Goal: Find contact information: Obtain details needed to contact an individual or organization

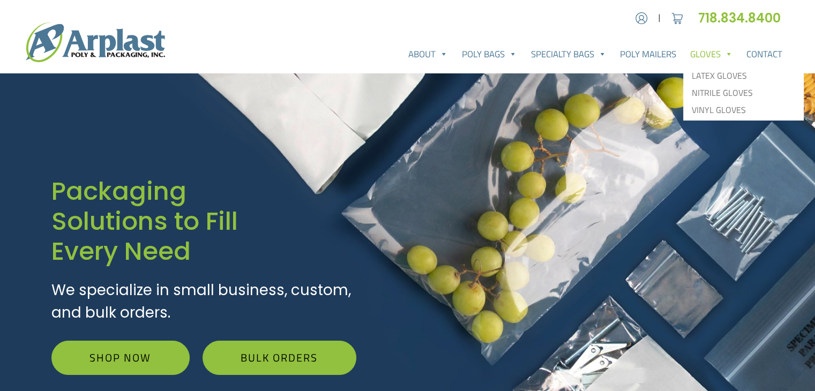
click at [717, 52] on link "Gloves" at bounding box center [711, 53] width 57 height 21
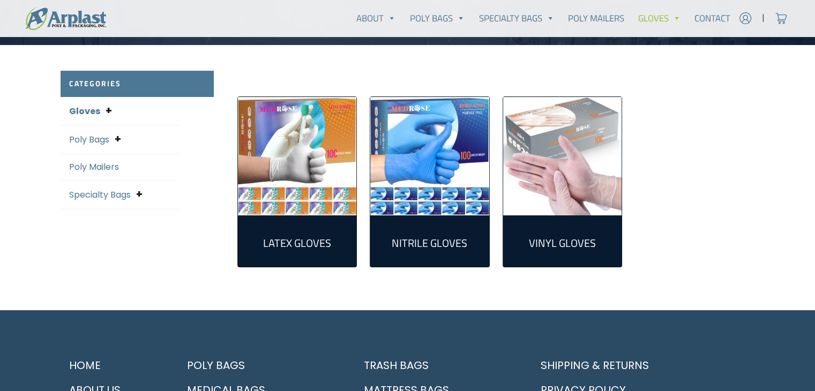
scroll to position [268, 0]
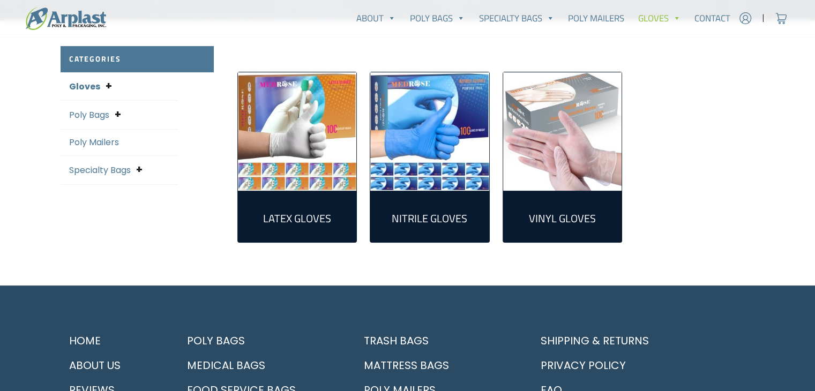
click at [294, 177] on img "Visit product category Latex Gloves" at bounding box center [297, 131] width 119 height 119
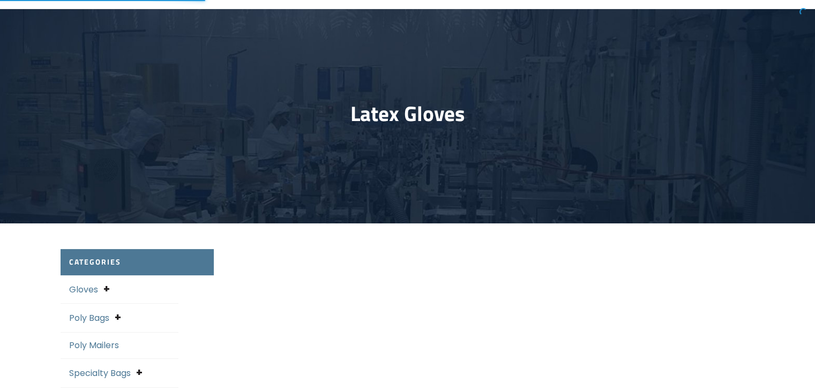
select select "25"
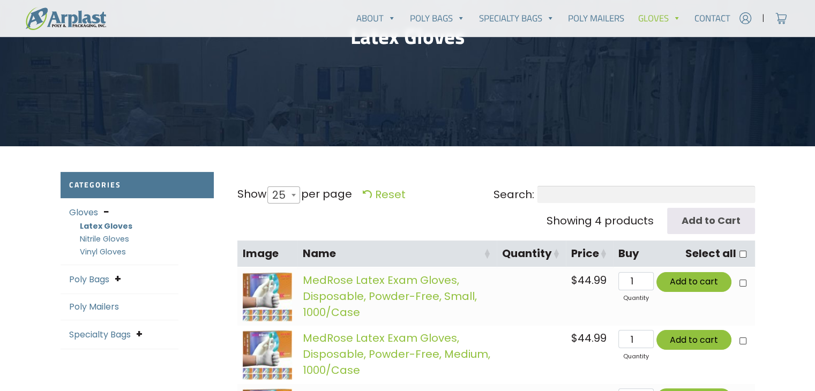
scroll to position [161, 0]
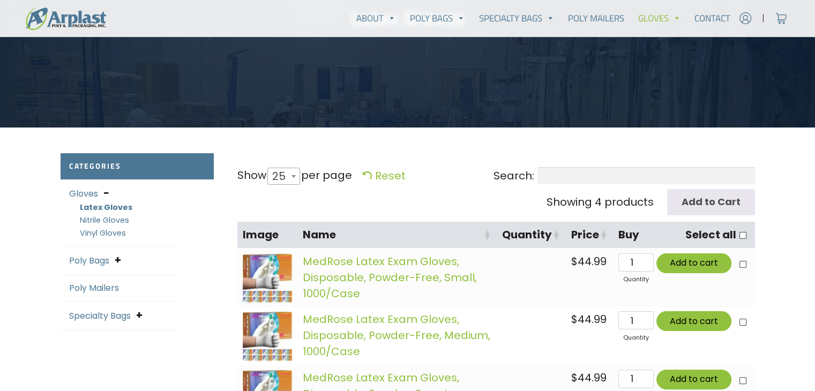
click at [266, 266] on img at bounding box center [268, 278] width 50 height 50
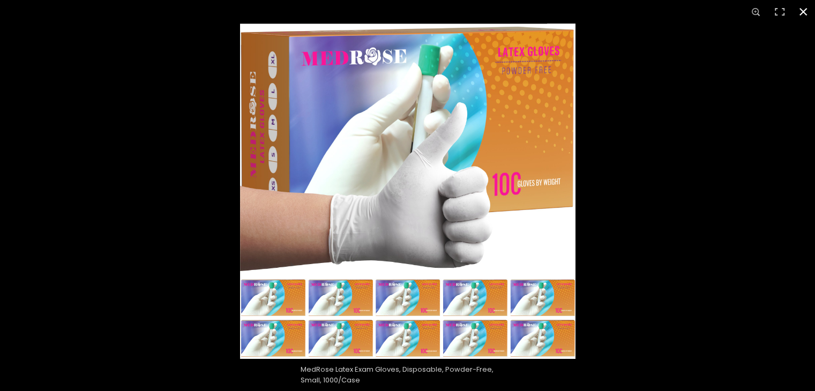
click at [803, 14] on button "Close (Esc)" at bounding box center [803, 12] width 24 height 24
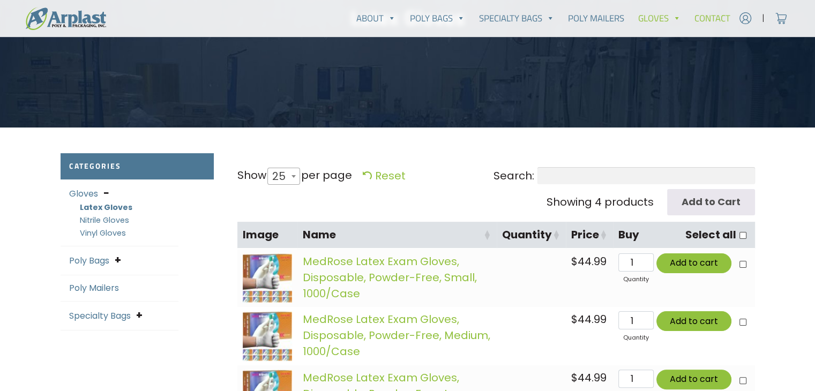
click at [710, 15] on link "Contact" at bounding box center [712, 17] width 50 height 21
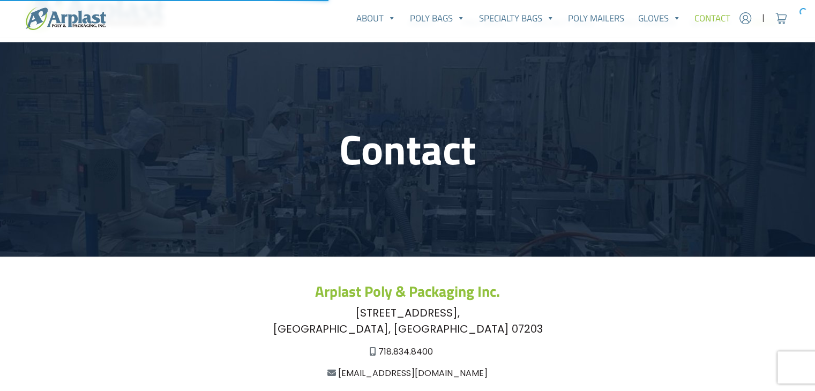
scroll to position [161, 0]
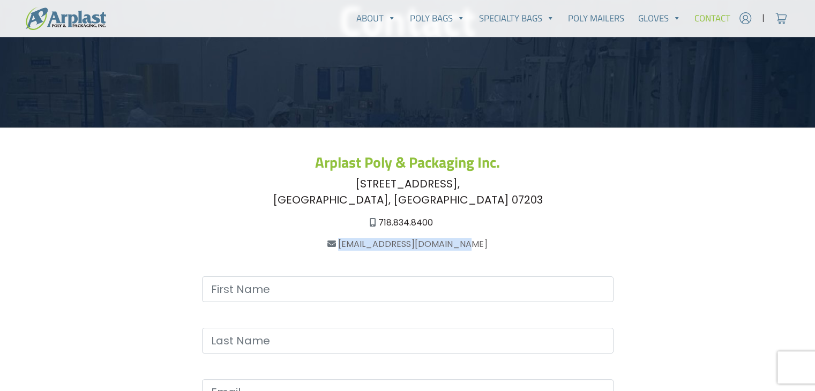
drag, startPoint x: 476, startPoint y: 239, endPoint x: 351, endPoint y: 245, distance: 124.4
click at [351, 245] on div "[EMAIL_ADDRESS][DOMAIN_NAME]" at bounding box center [408, 244] width 694 height 13
copy link "[EMAIL_ADDRESS][DOMAIN_NAME]"
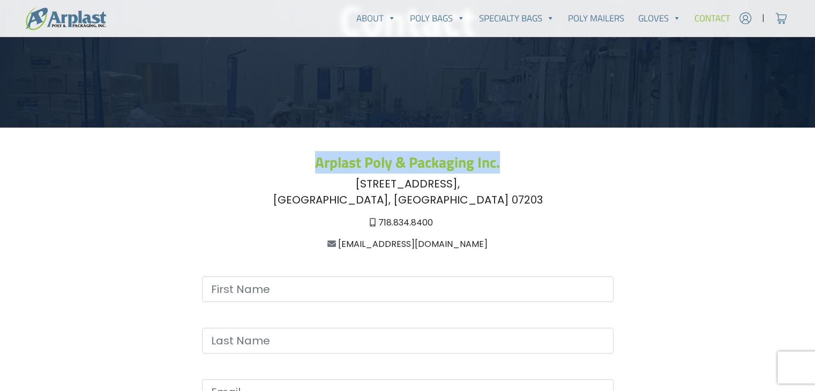
drag, startPoint x: 313, startPoint y: 164, endPoint x: 503, endPoint y: 149, distance: 191.2
click at [503, 149] on main "Contact Arplast Poly & Packaging Inc. 228 East Highland Parkway, Roselle, NJ 07…" at bounding box center [407, 283] width 815 height 741
copy h3 "Arplast Poly & Packaging Inc."
